Goal: Check status: Check status

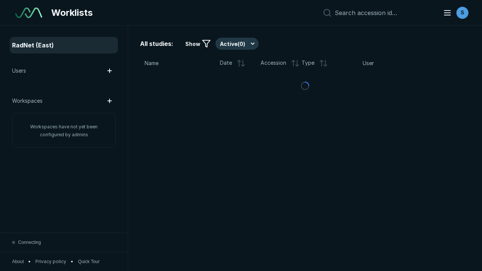
scroll to position [2056, 3136]
